Goal: Transaction & Acquisition: Book appointment/travel/reservation

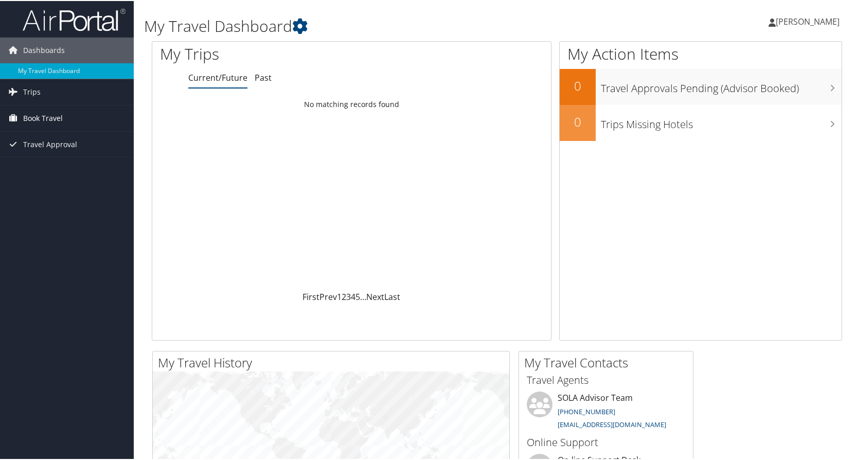
click at [31, 113] on span "Book Travel" at bounding box center [43, 117] width 40 height 26
click at [60, 151] on link "Book/Manage Online Trips" at bounding box center [67, 153] width 134 height 15
click at [39, 112] on span "Book Travel" at bounding box center [43, 117] width 40 height 26
click at [56, 155] on link "Book/Manage Online Trips" at bounding box center [67, 153] width 134 height 15
